Goal: Information Seeking & Learning: Learn about a topic

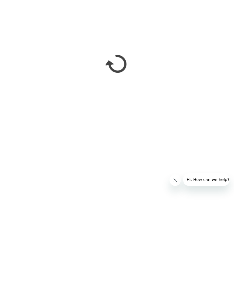
scroll to position [877, 0]
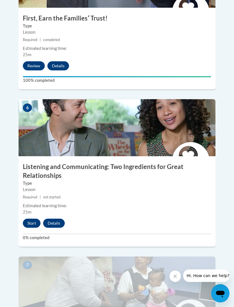
scroll to position [884, 0]
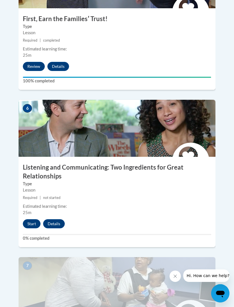
click at [33, 220] on button "Start" at bounding box center [32, 224] width 18 height 9
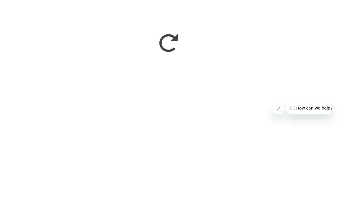
scroll to position [739, 0]
